Goal: Obtain resource: Download file/media

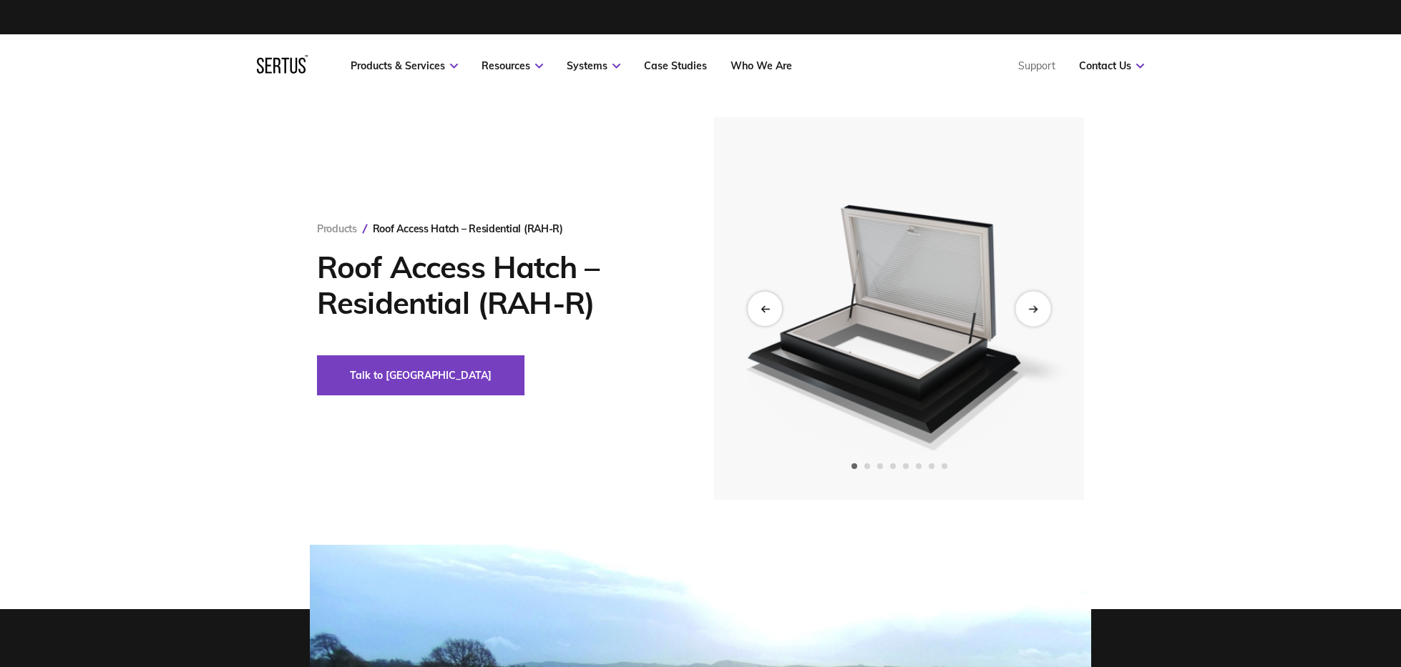
click at [1036, 319] on div "Next slide" at bounding box center [1032, 308] width 35 height 35
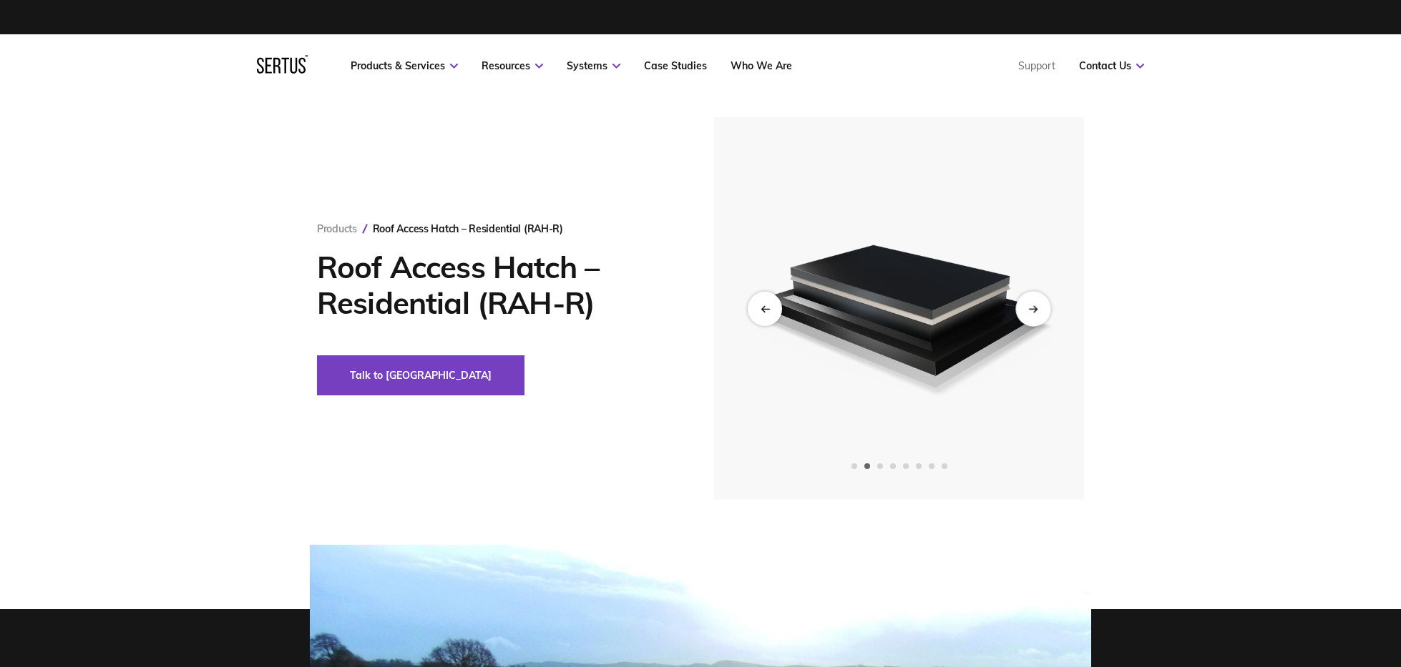
click at [1036, 319] on div "Next slide" at bounding box center [1032, 308] width 35 height 35
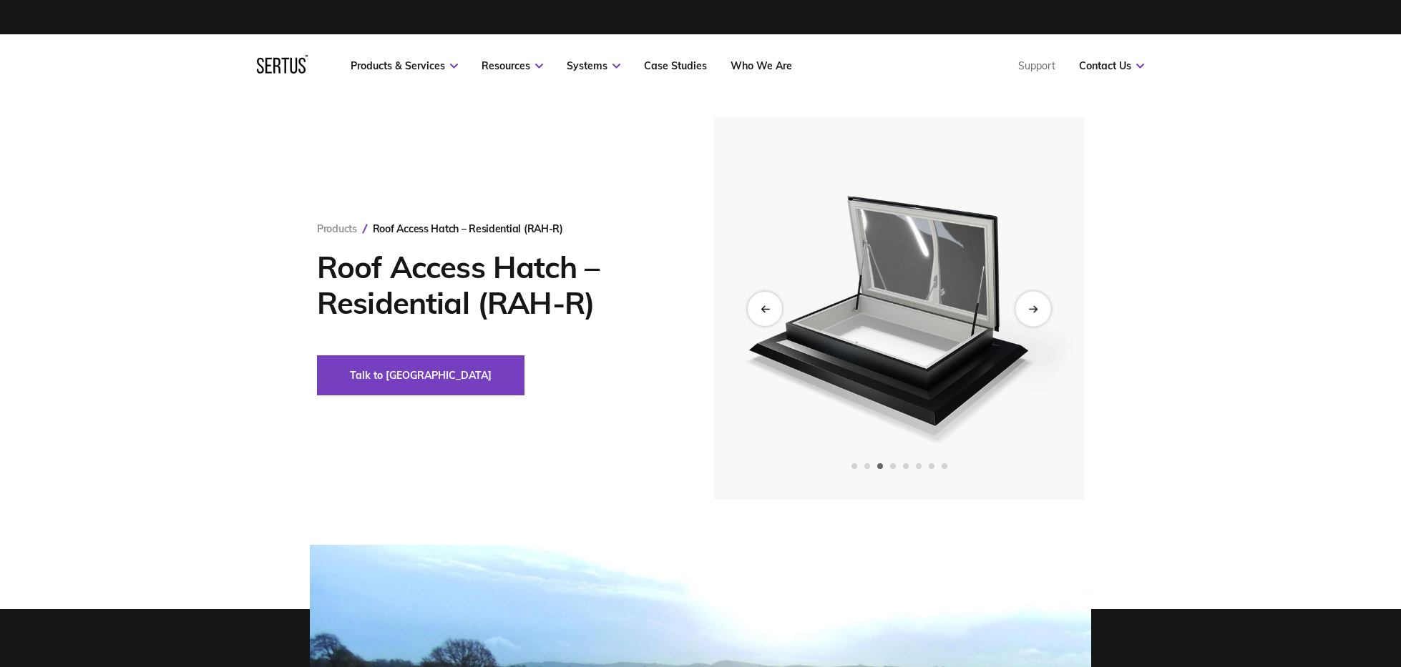
click at [1036, 319] on div "Next slide" at bounding box center [1032, 308] width 35 height 35
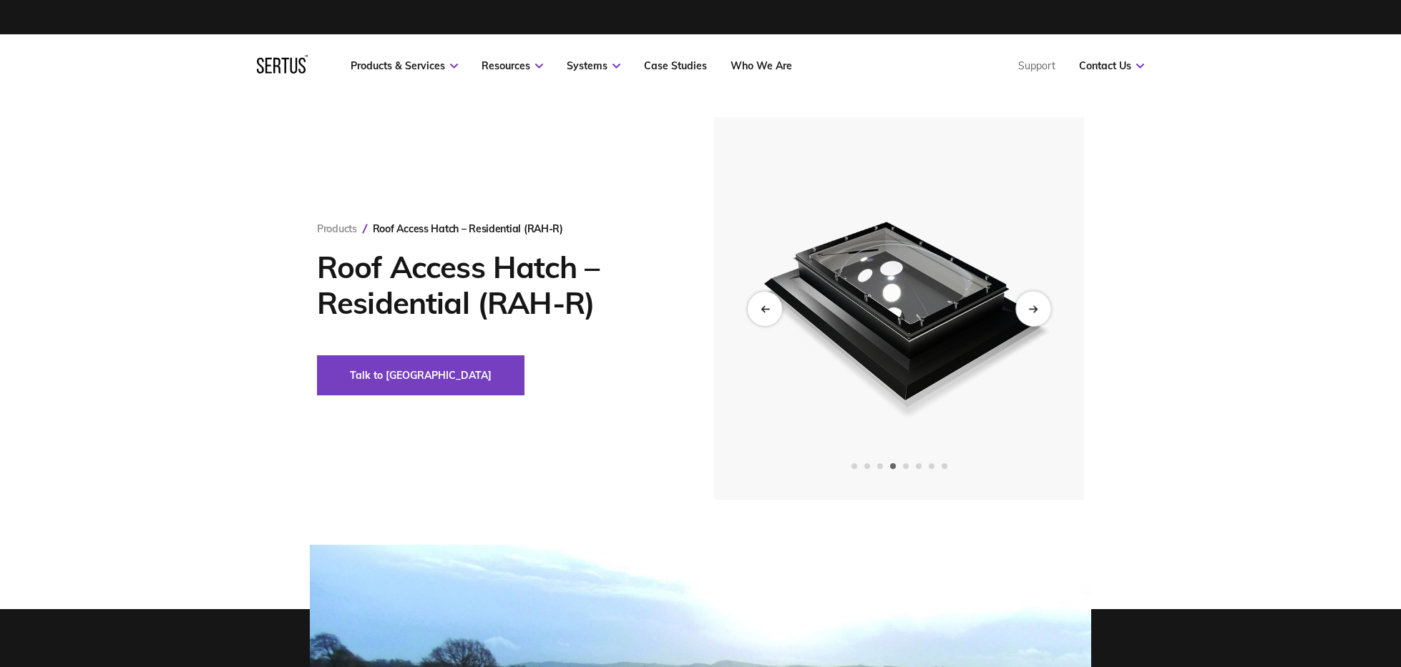
click at [1036, 319] on div "Next slide" at bounding box center [1032, 308] width 35 height 35
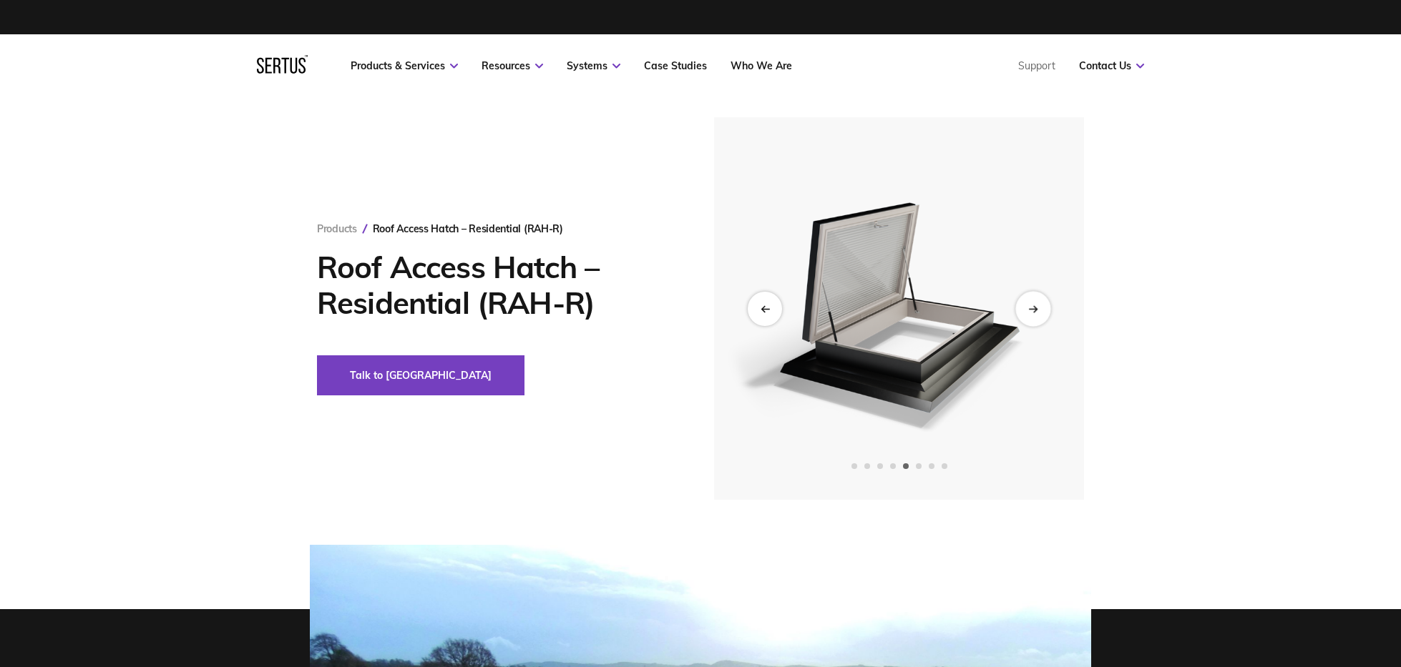
click at [1036, 319] on div "Next slide" at bounding box center [1032, 308] width 35 height 35
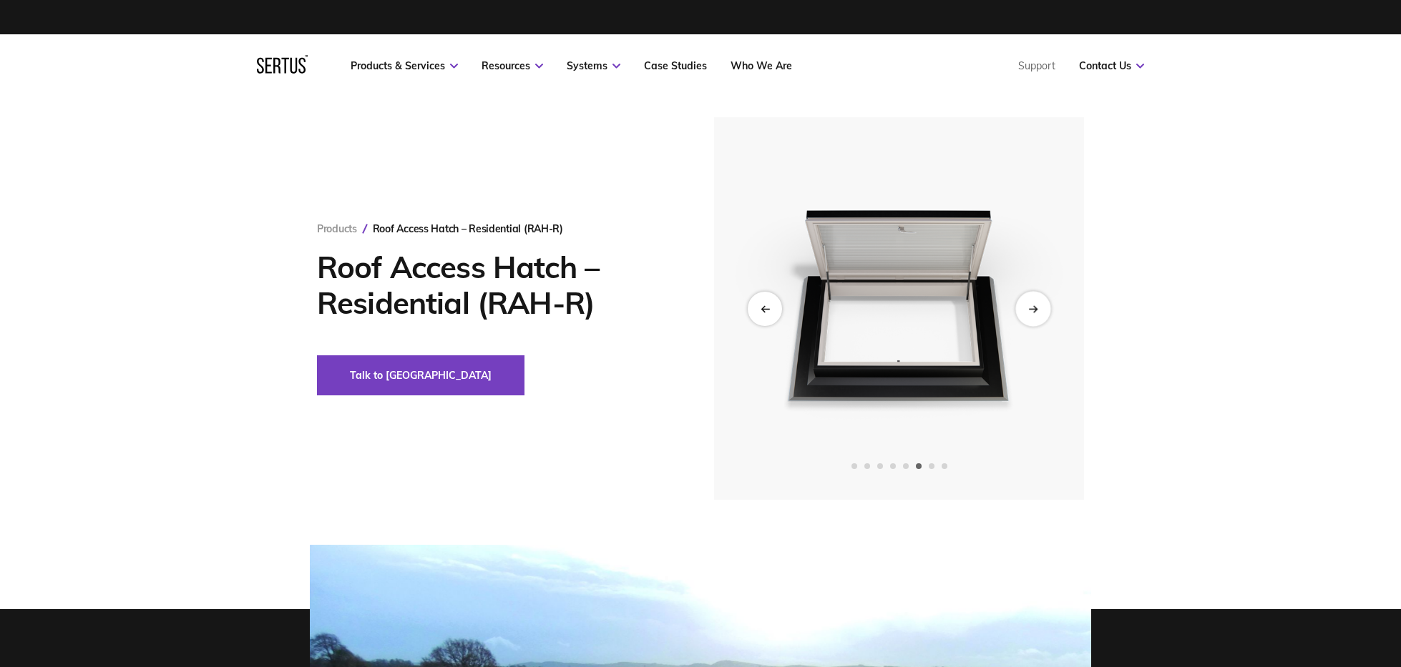
click at [1036, 319] on div "Next slide" at bounding box center [1032, 308] width 35 height 35
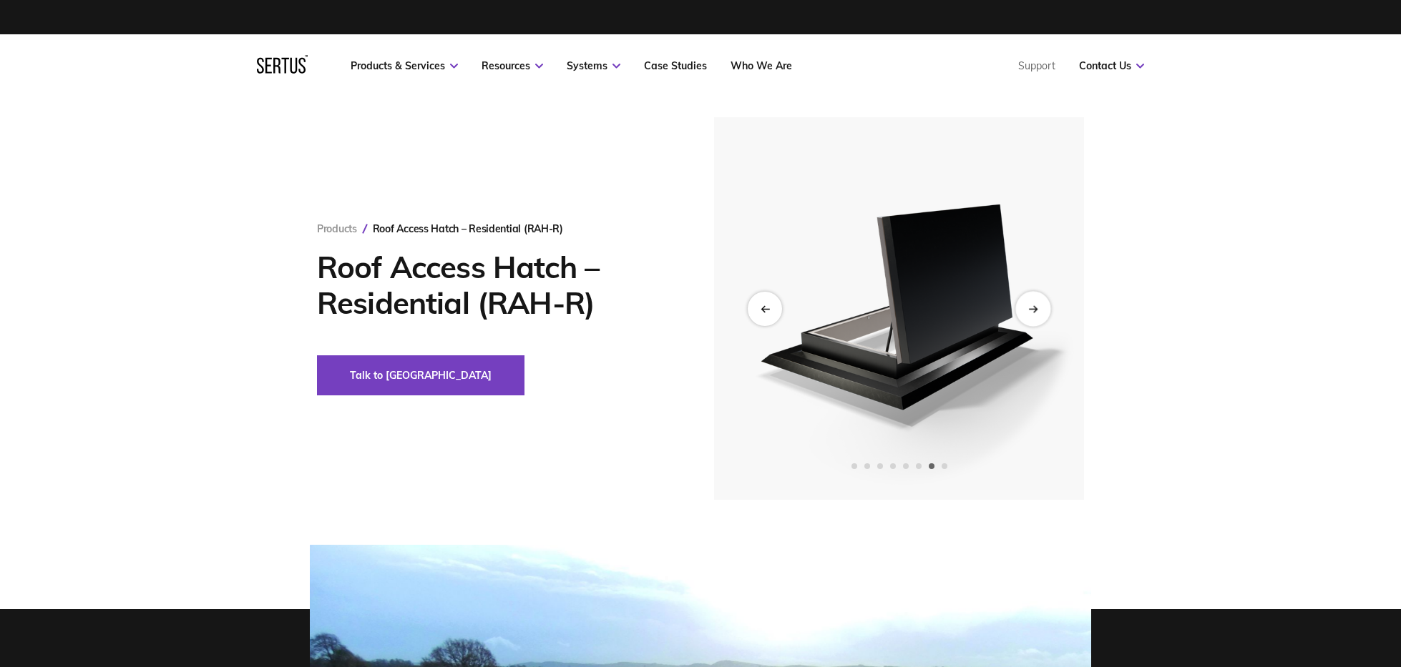
click at [1036, 319] on div "Next slide" at bounding box center [1032, 308] width 35 height 35
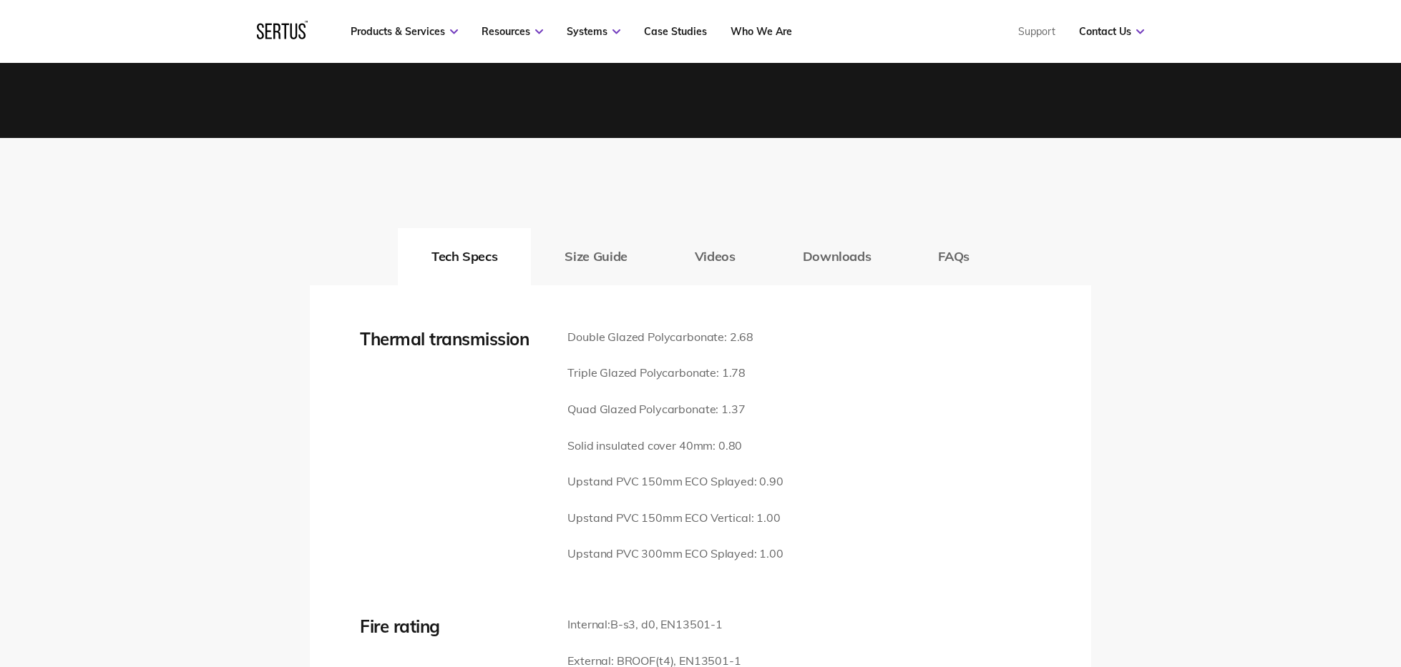
scroll to position [1848, 0]
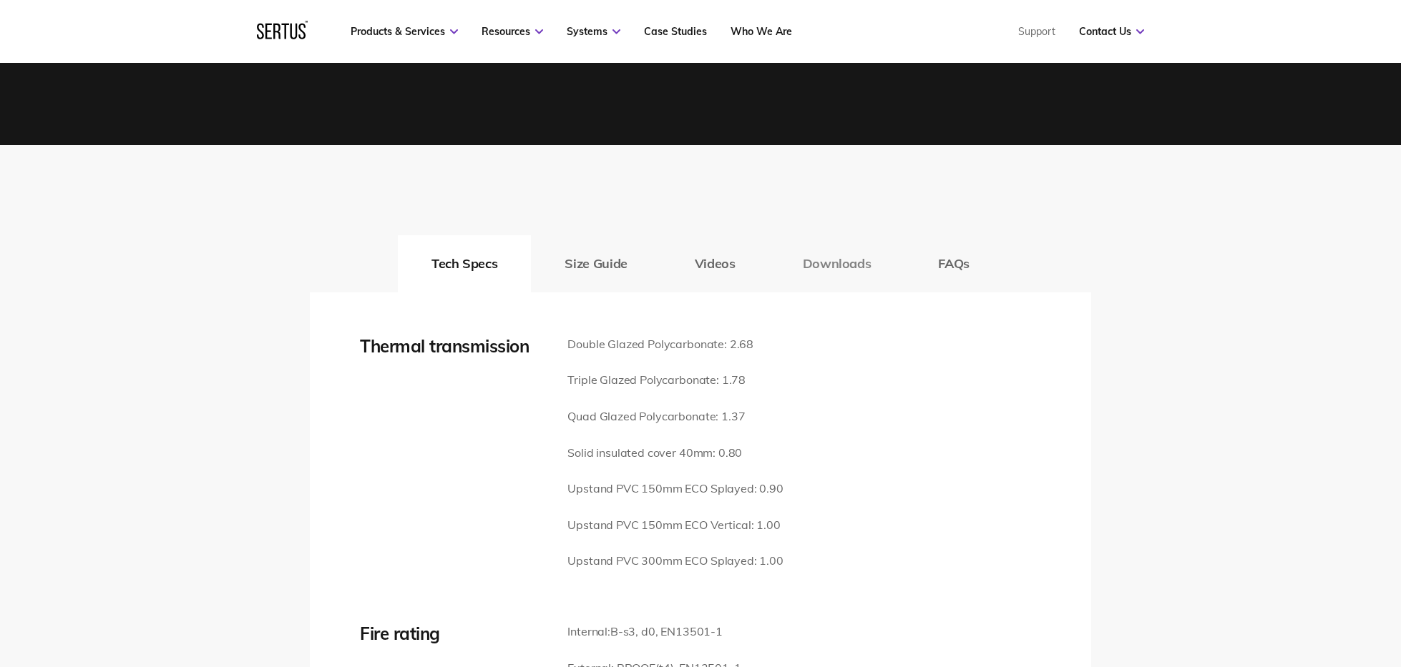
click at [858, 243] on button "Downloads" at bounding box center [837, 263] width 136 height 57
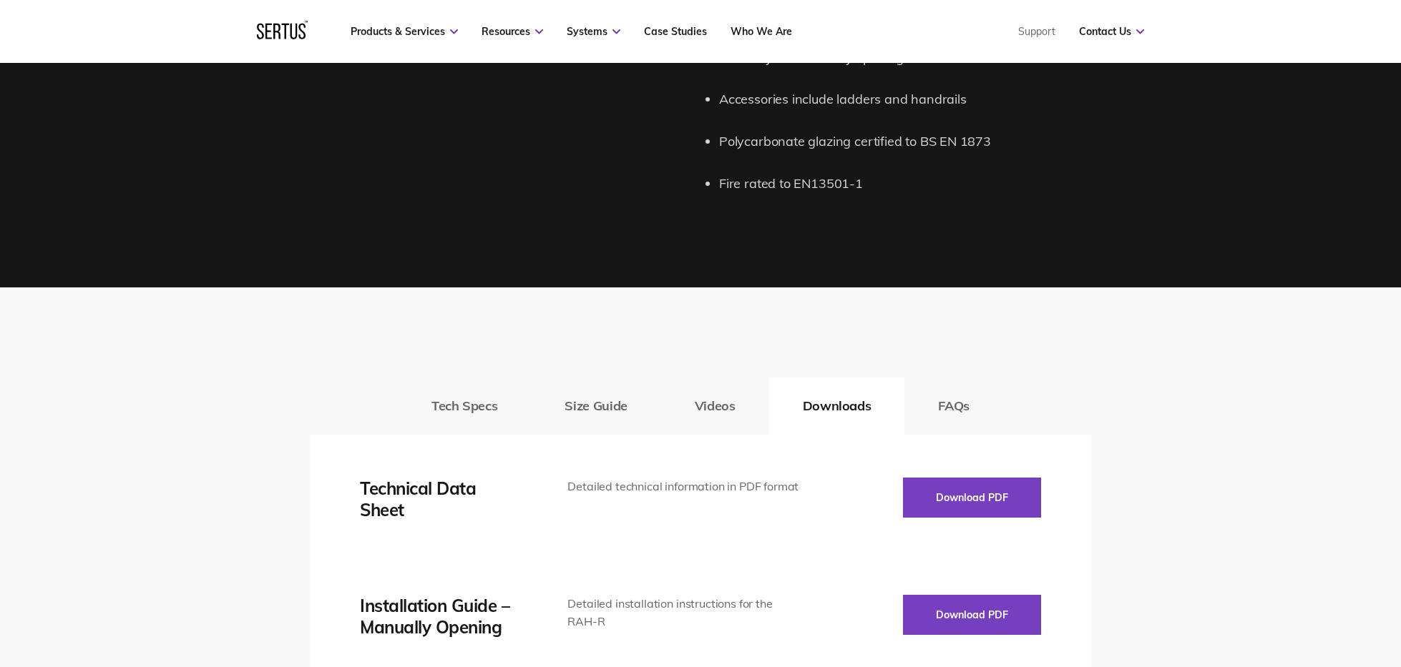
scroll to position [1786, 0]
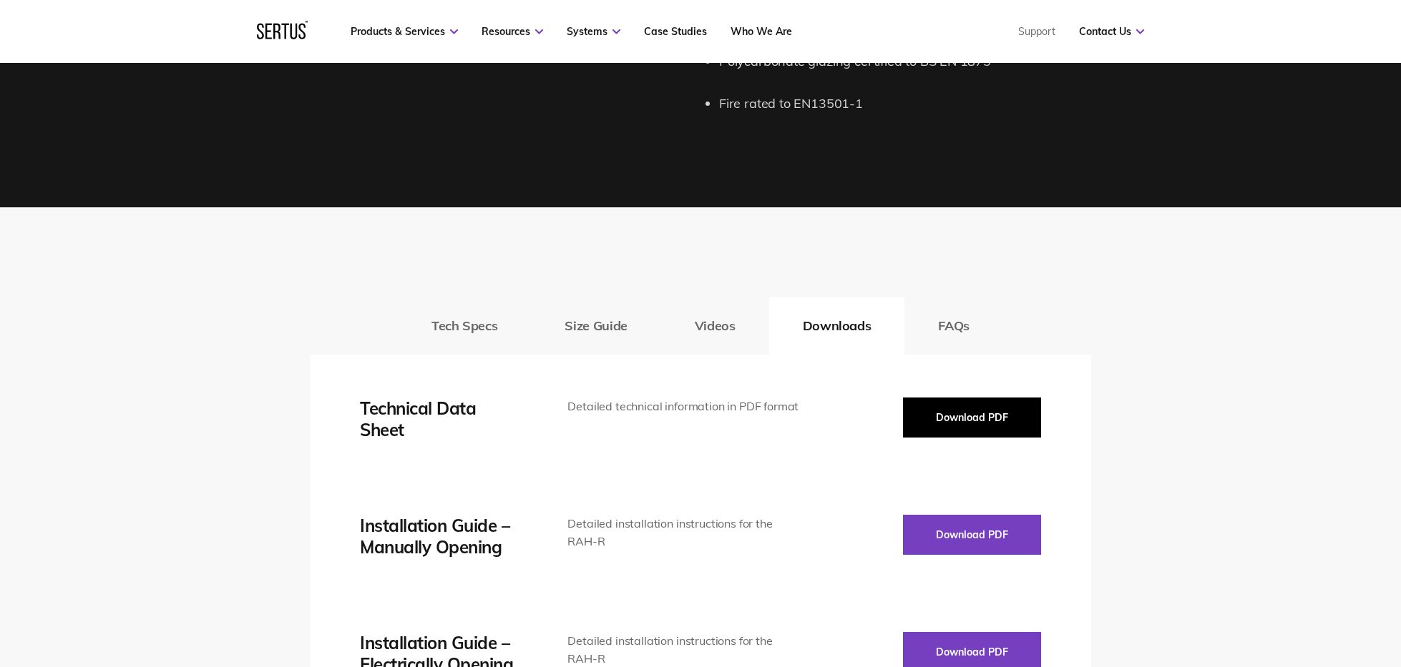
click at [956, 398] on button "Download PDF" at bounding box center [972, 418] width 138 height 40
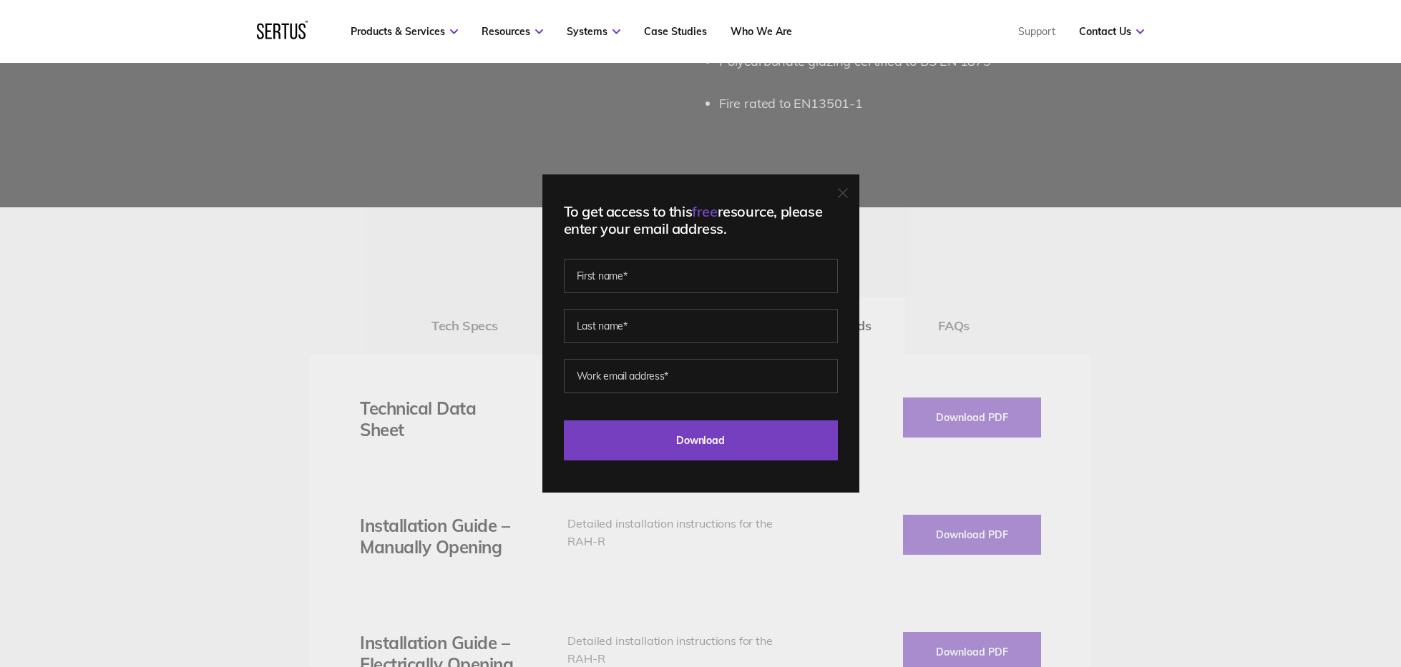
click at [1046, 236] on div "To get access to this free resource, please enter your email address. Last Down…" at bounding box center [700, 333] width 1401 height 667
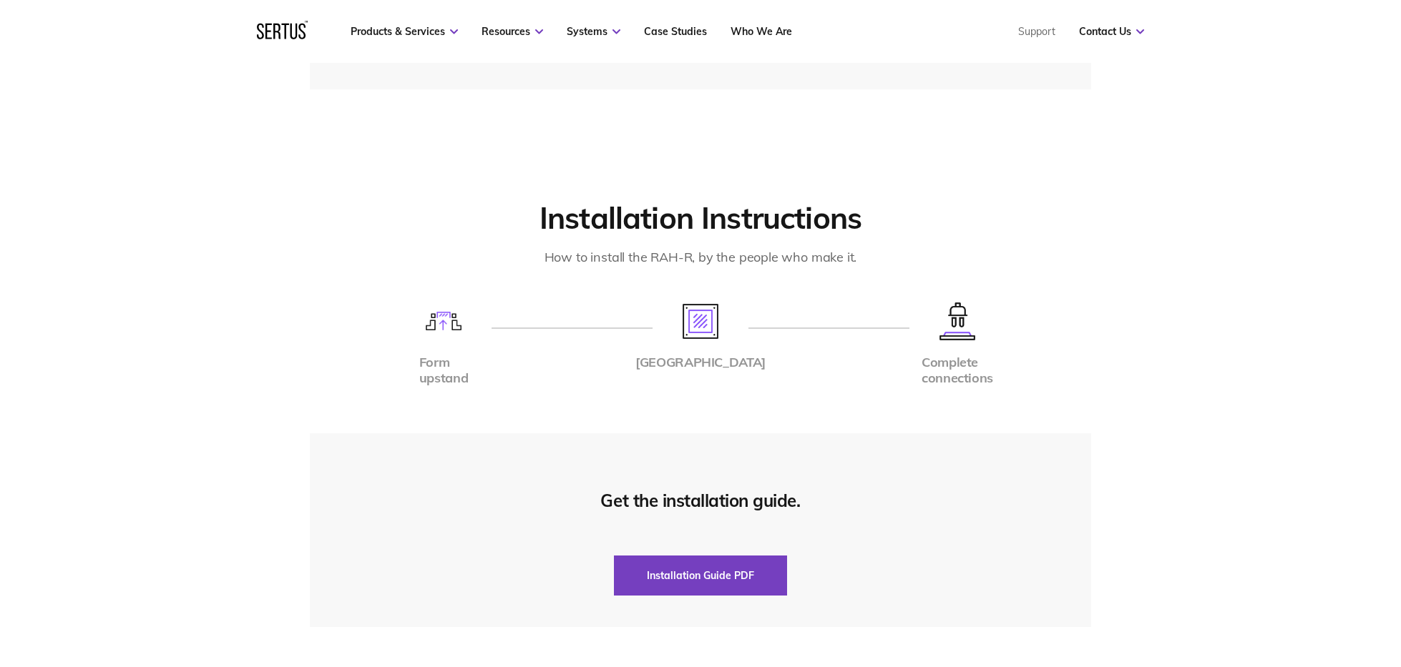
scroll to position [2904, 0]
click at [730, 555] on button "Installation Guide PDF" at bounding box center [700, 575] width 173 height 40
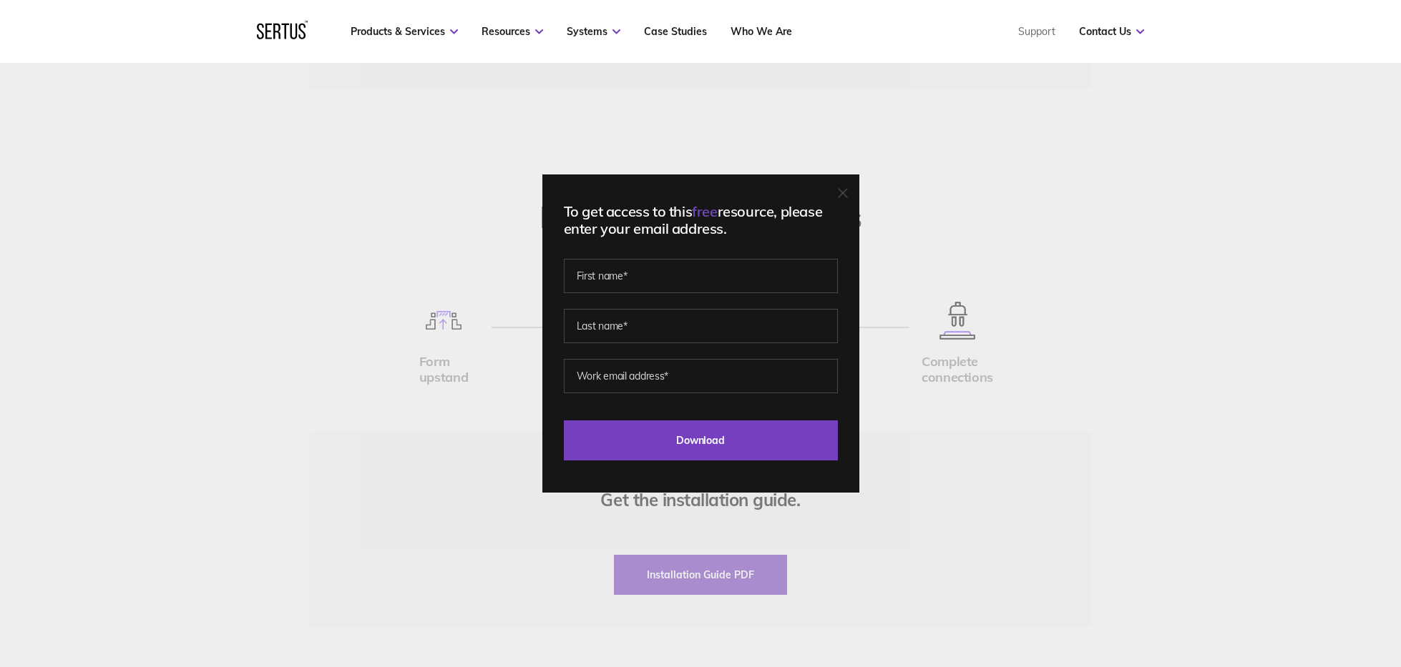
click at [1106, 201] on div "To get access to this free resource, please enter your email address. Last Down…" at bounding box center [700, 333] width 1401 height 667
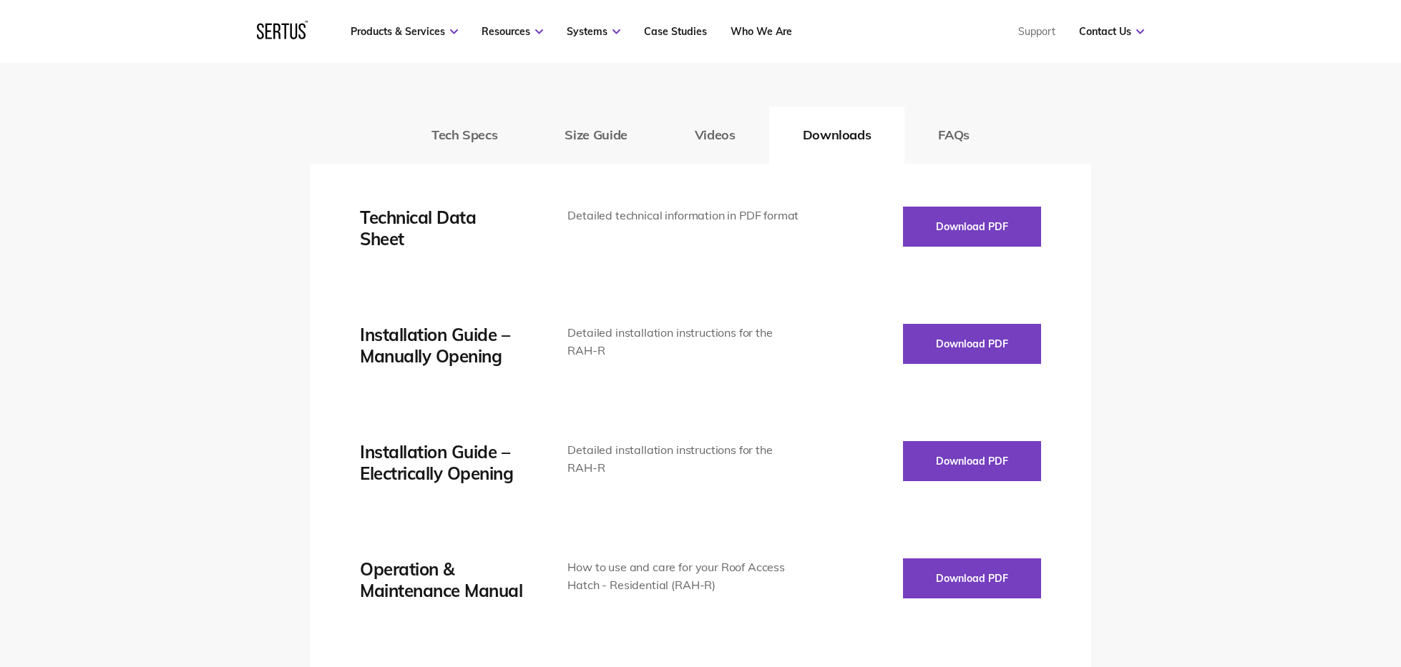
scroll to position [1829, 0]
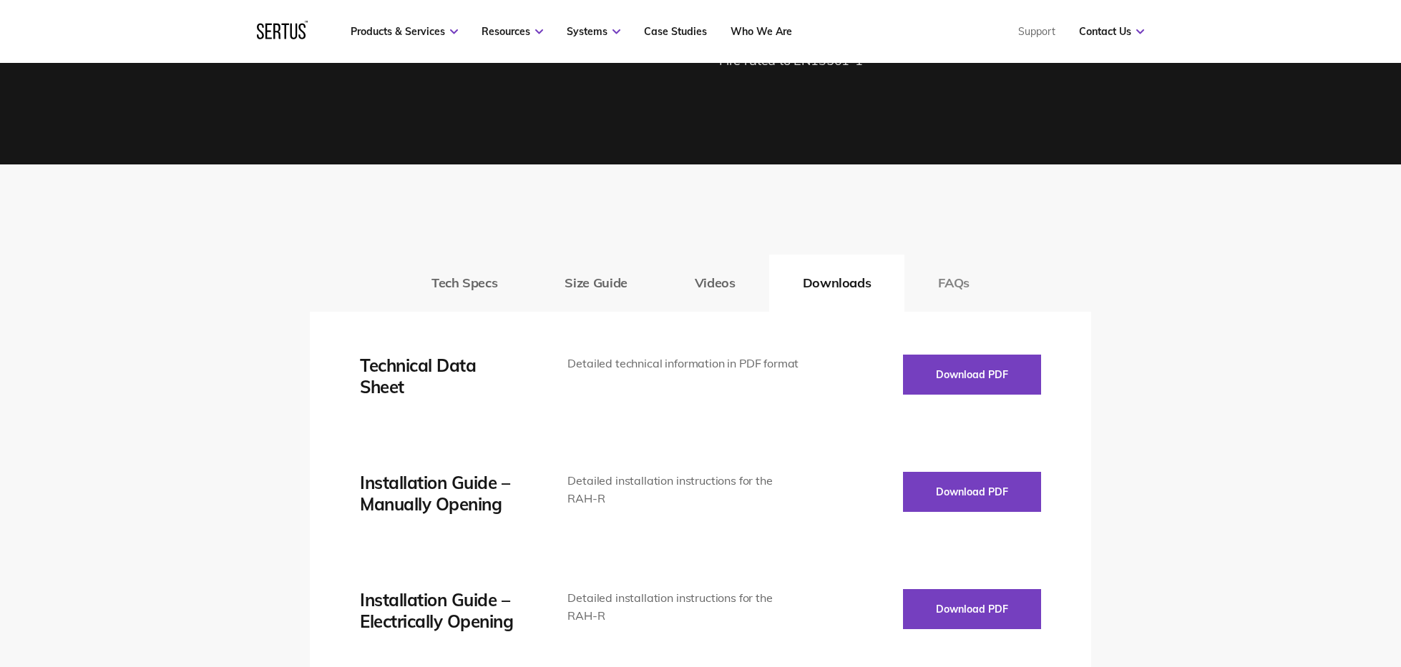
click at [958, 266] on button "FAQs" at bounding box center [953, 283] width 99 height 57
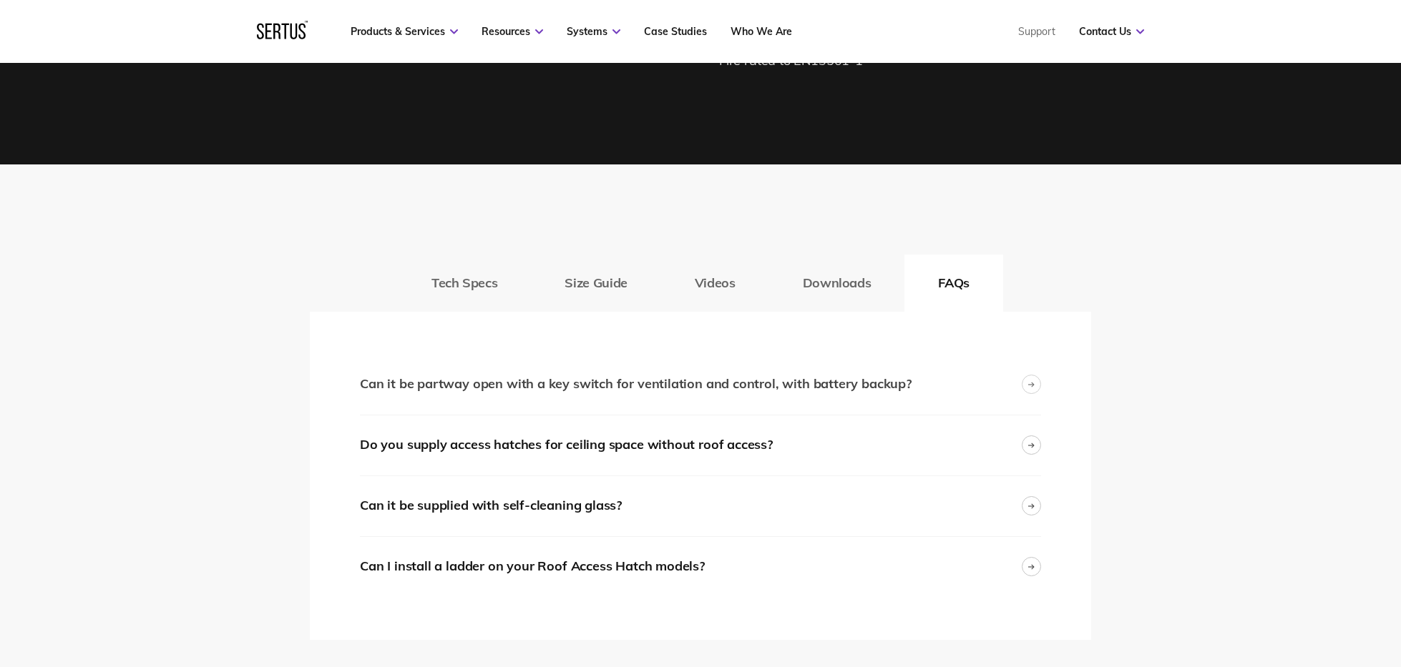
click at [1017, 364] on div "Can it be partway open with a key switch for ventilation and control, with batt…" at bounding box center [700, 385] width 681 height 60
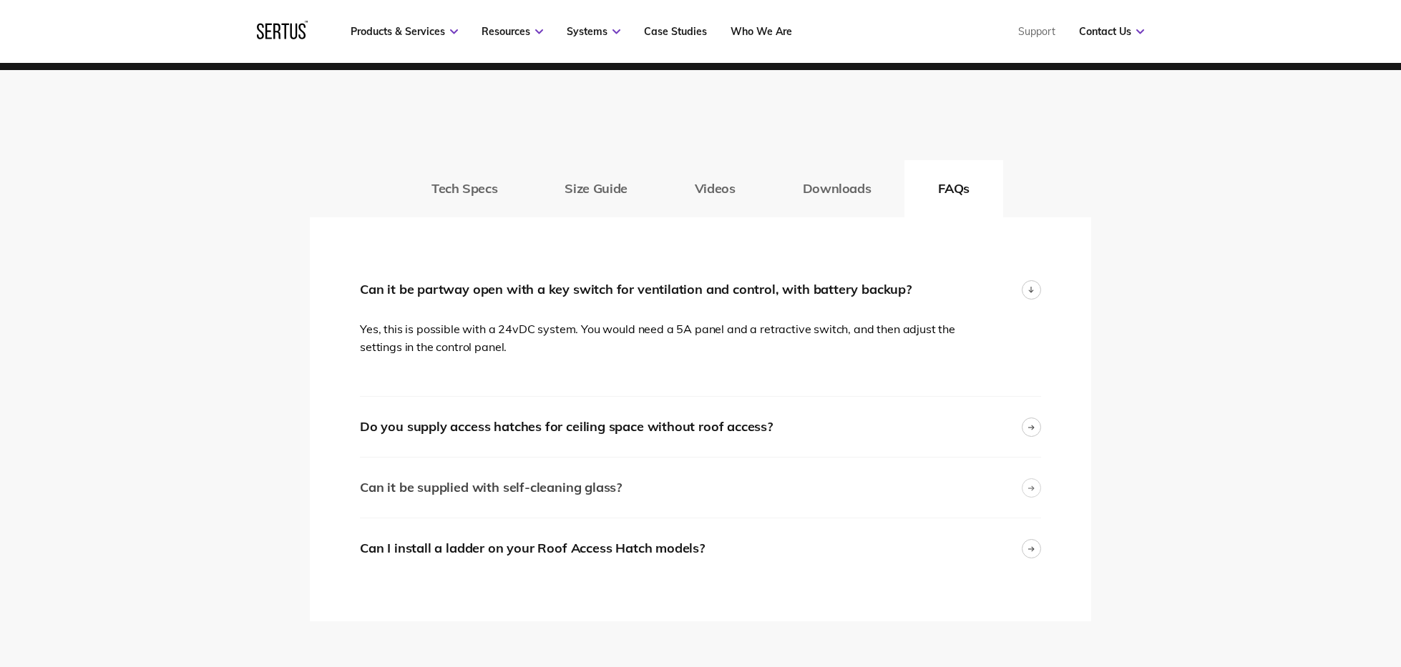
scroll to position [1926, 0]
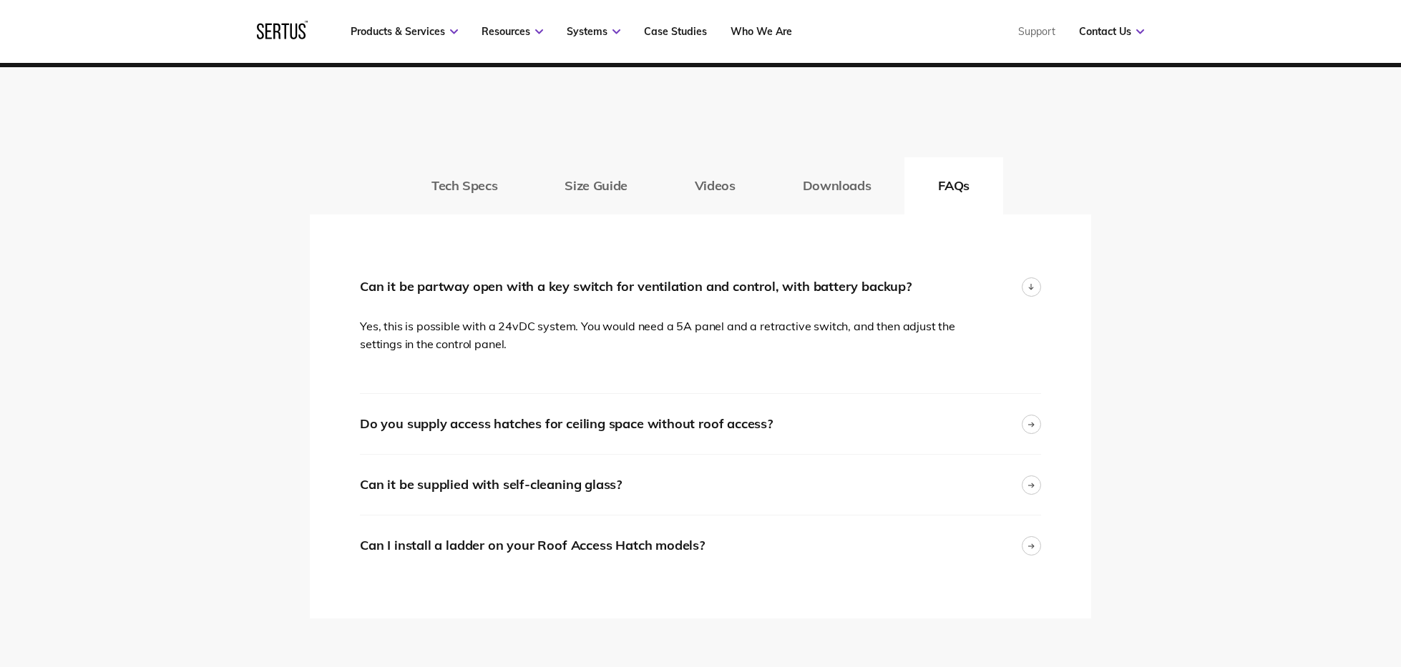
click at [1042, 519] on div "Thermal transmission Double Glazed Polycarbonate: 2.68 Triple Glazed Polycarbon…" at bounding box center [700, 417] width 781 height 404
click at [1043, 534] on div "Thermal transmission Double Glazed Polycarbonate: 2.68 Triple Glazed Polycarbon…" at bounding box center [700, 417] width 781 height 404
click at [1035, 536] on div at bounding box center [1030, 545] width 19 height 19
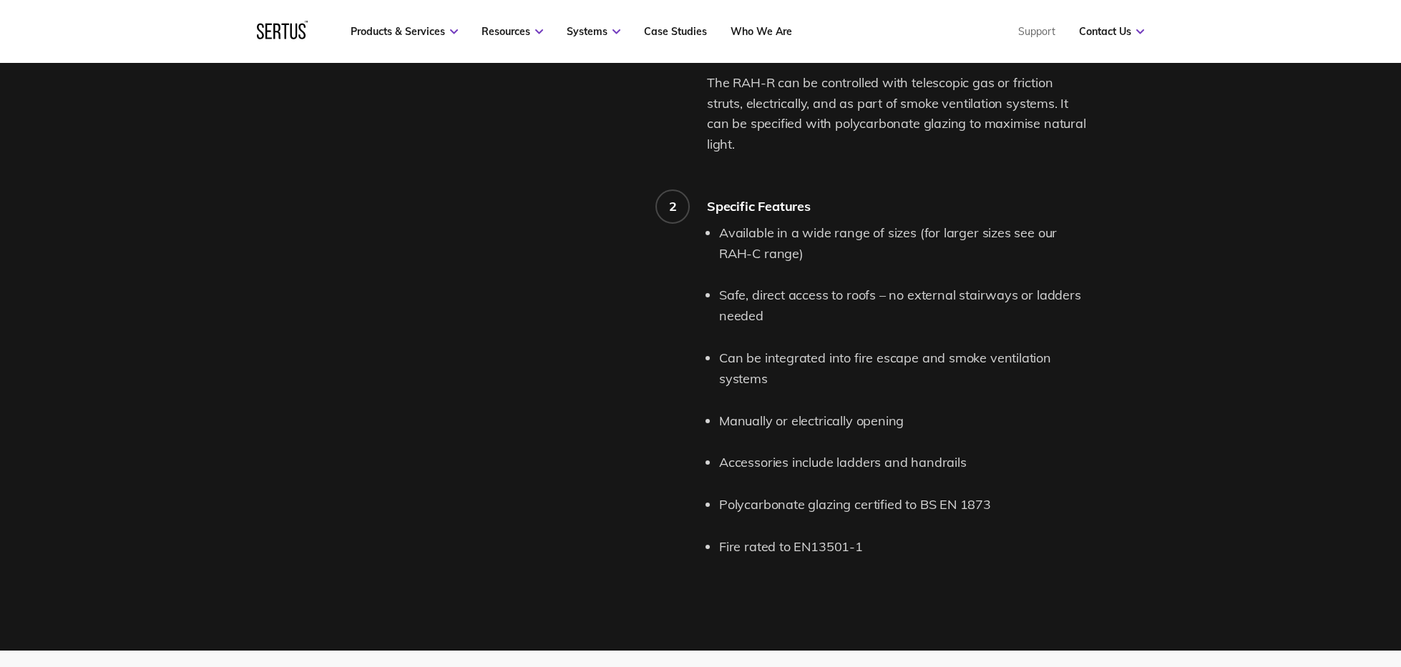
scroll to position [1273, 0]
